Goal: Find specific page/section

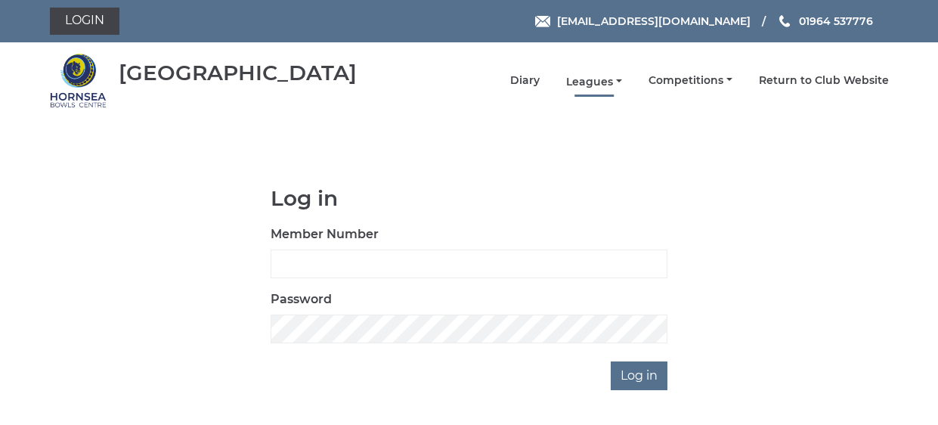
click at [598, 81] on link "Leagues" at bounding box center [594, 82] width 56 height 14
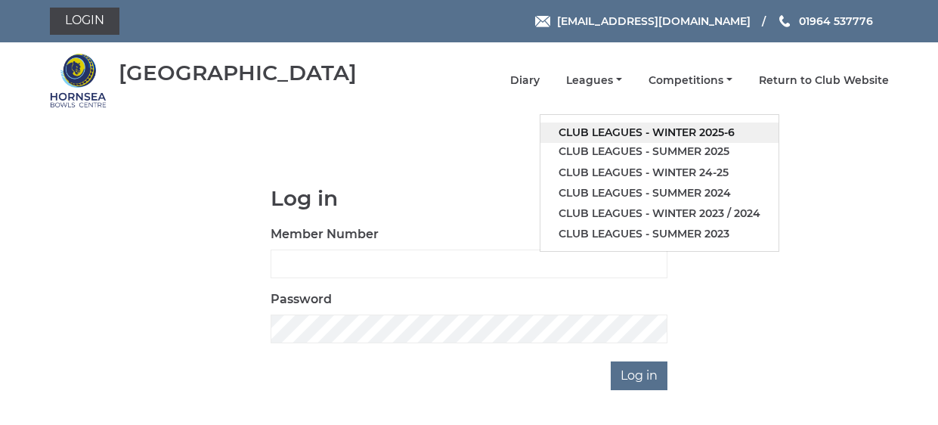
click at [591, 129] on link "Club leagues - Winter 2025-6" at bounding box center [659, 132] width 238 height 20
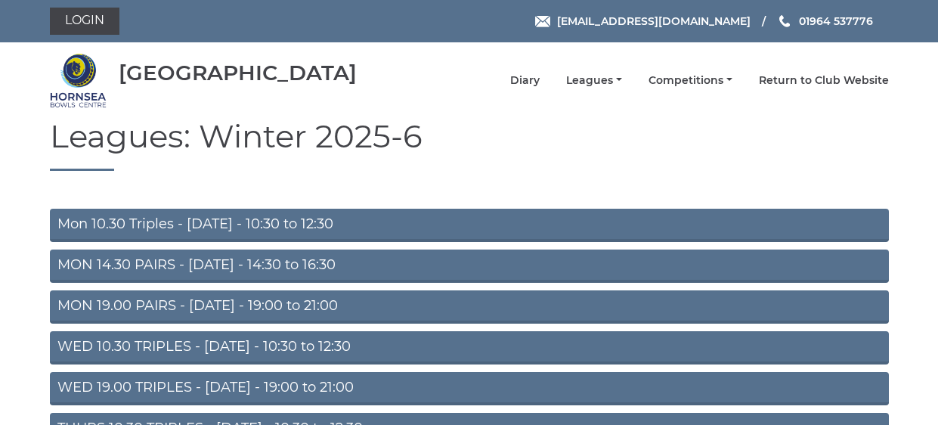
click at [132, 261] on link "MON 14.30 PAIRS - Monday - 14:30 to 16:30" at bounding box center [469, 265] width 839 height 33
